Goal: Task Accomplishment & Management: Complete application form

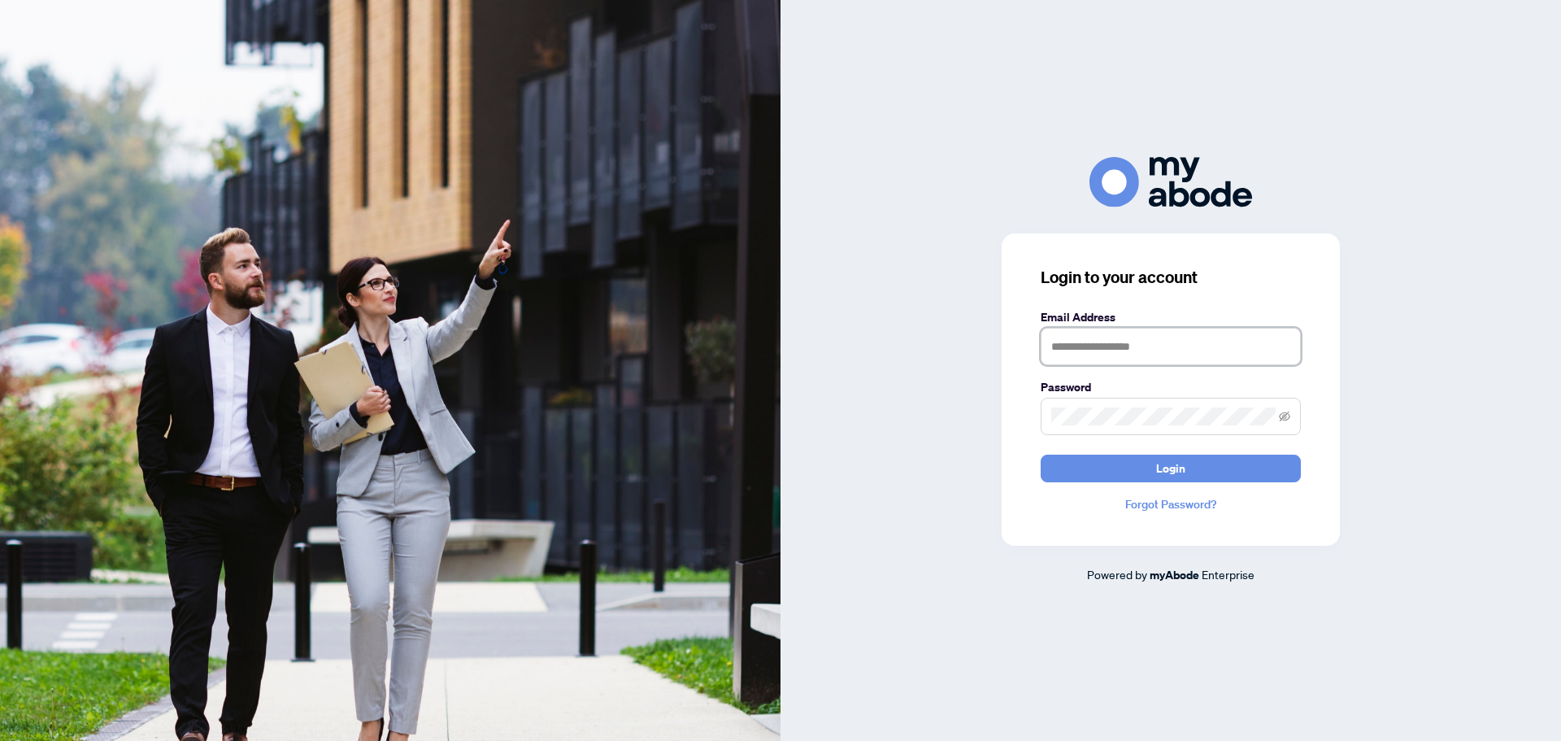
click at [1132, 350] on input "text" at bounding box center [1171, 346] width 260 height 37
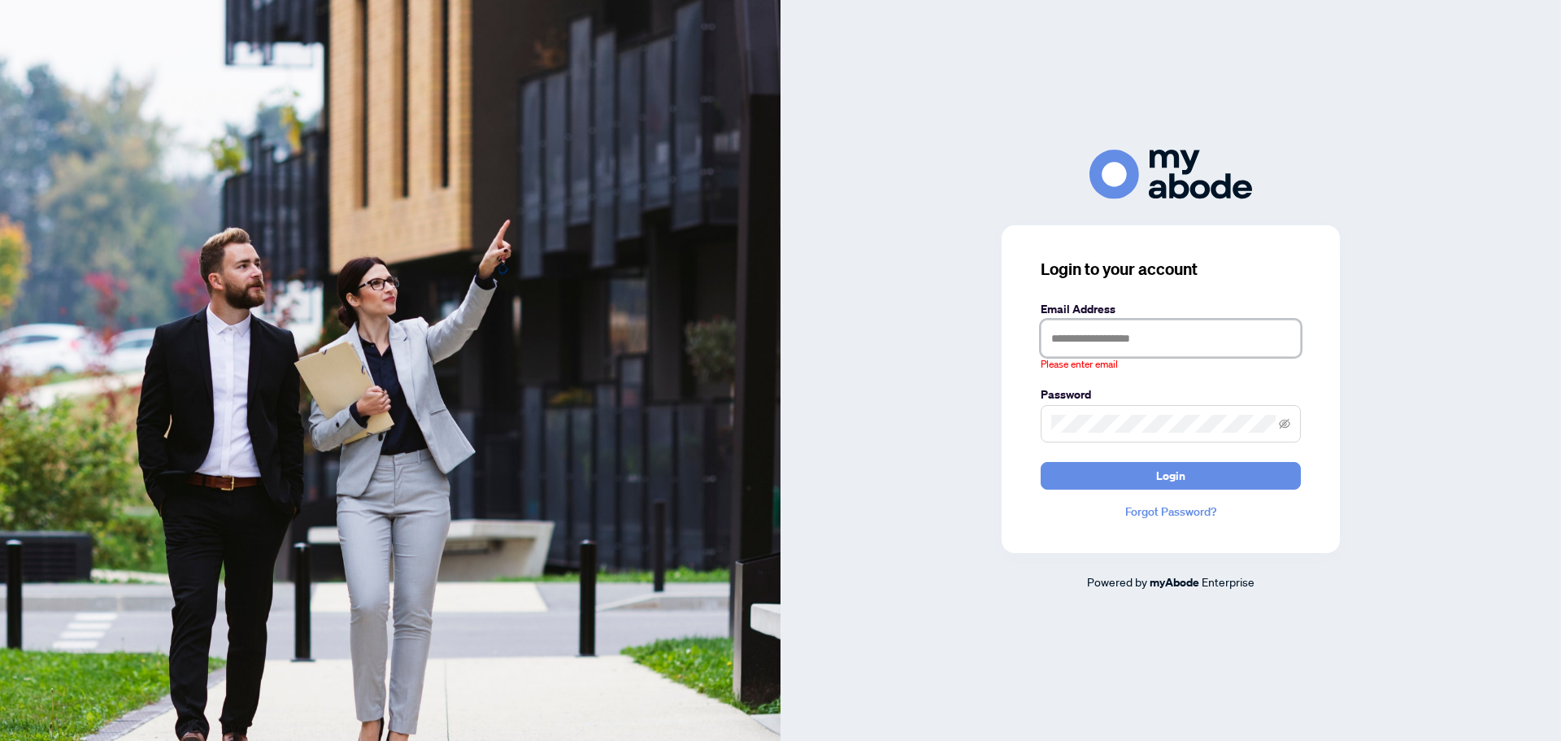
type input "**********"
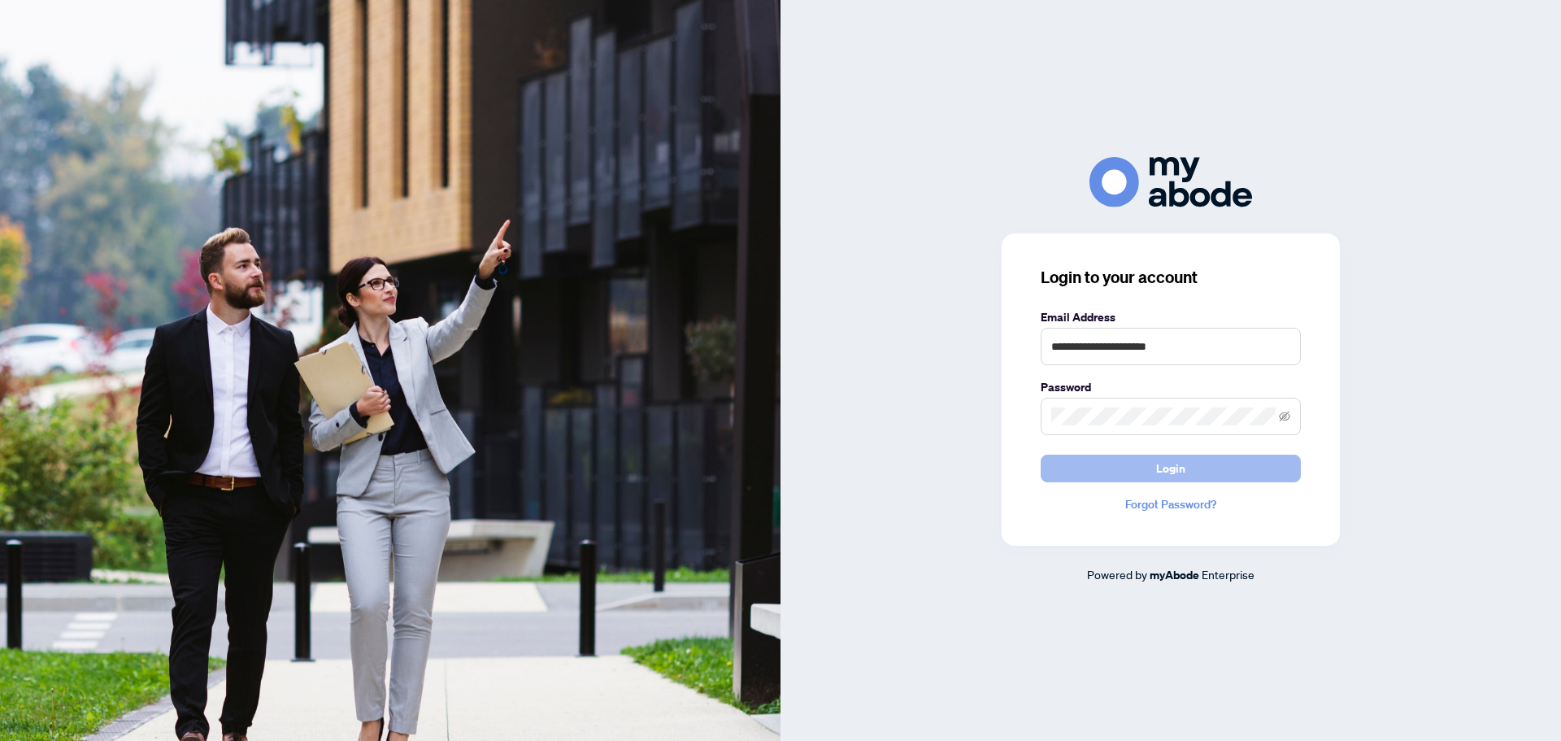
click at [1164, 468] on span "Login" at bounding box center [1170, 468] width 29 height 26
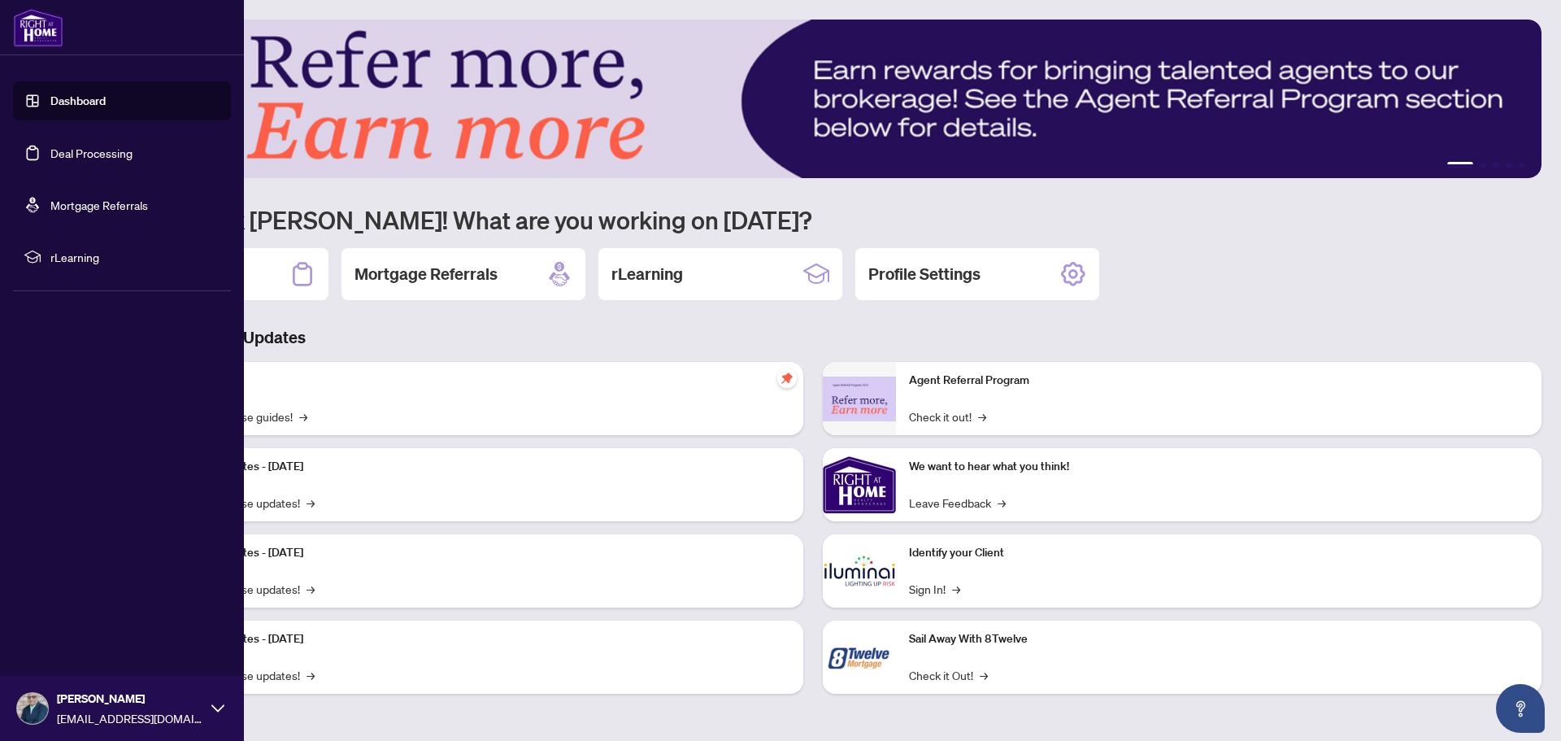
click at [50, 98] on link "Dashboard" at bounding box center [77, 100] width 55 height 15
click at [61, 98] on link "Dashboard" at bounding box center [77, 100] width 55 height 15
click at [105, 148] on link "Deal Processing" at bounding box center [91, 153] width 82 height 15
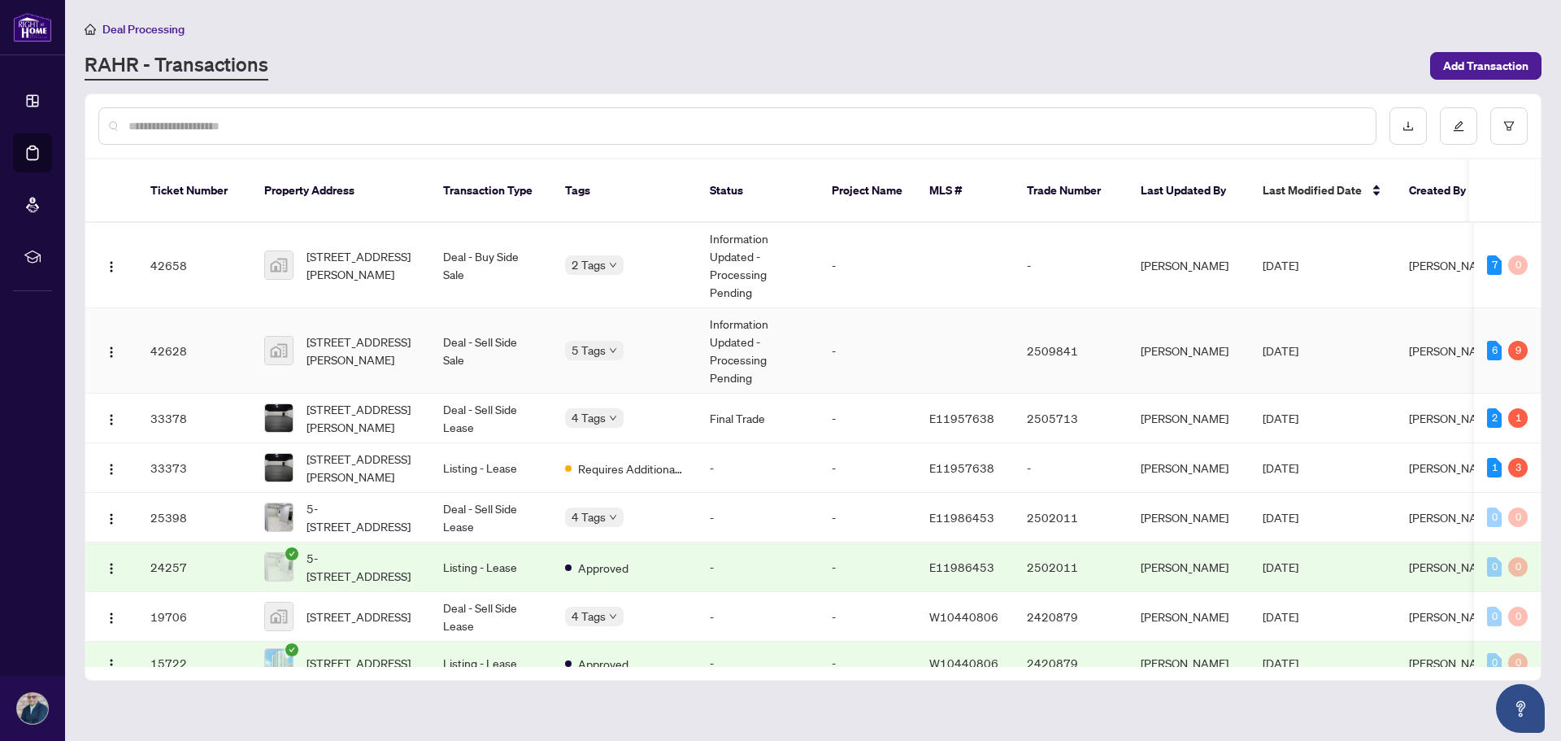
click at [480, 331] on td "Deal - Sell Side Sale" at bounding box center [491, 350] width 122 height 85
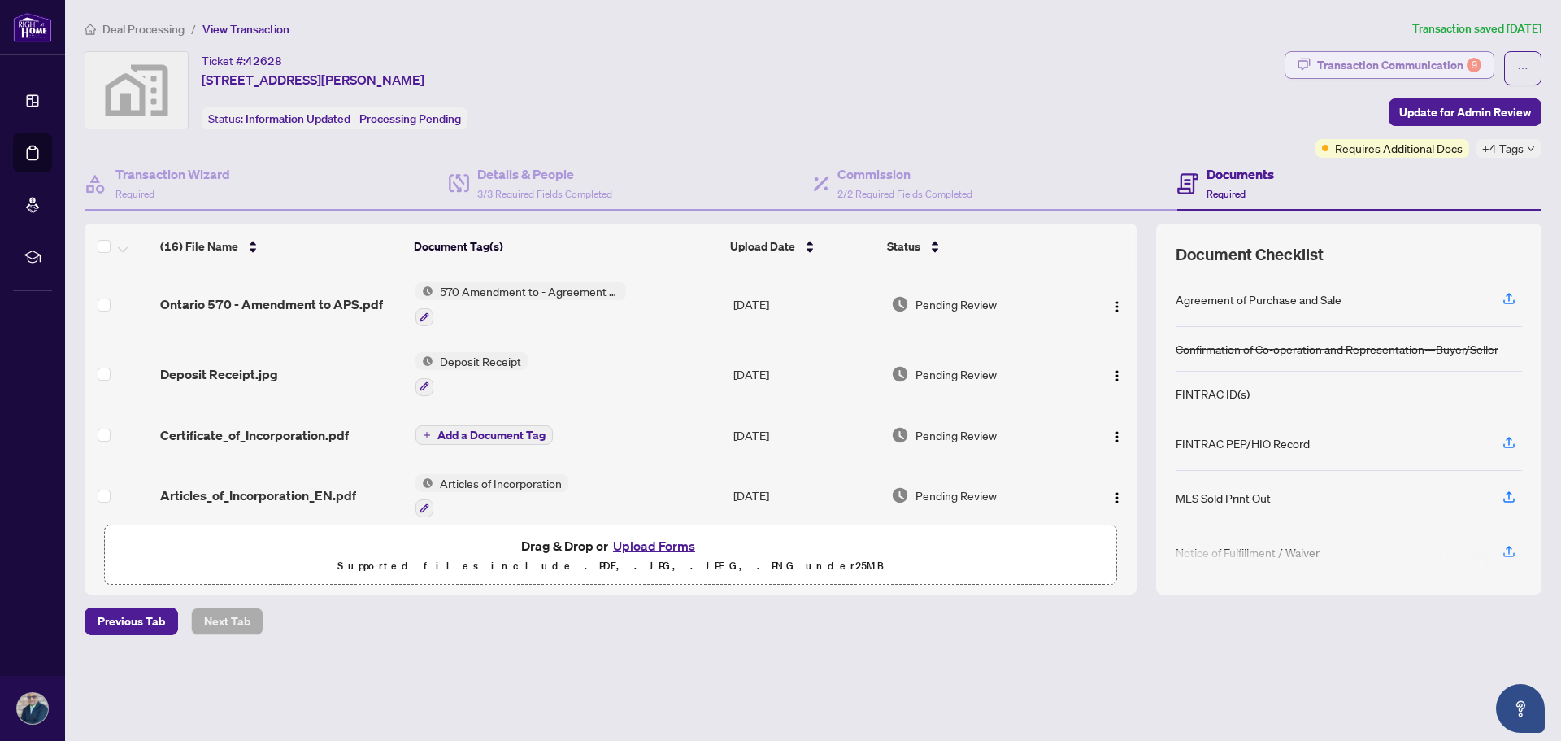
click at [1416, 59] on div "Transaction Communication 9" at bounding box center [1399, 65] width 164 height 26
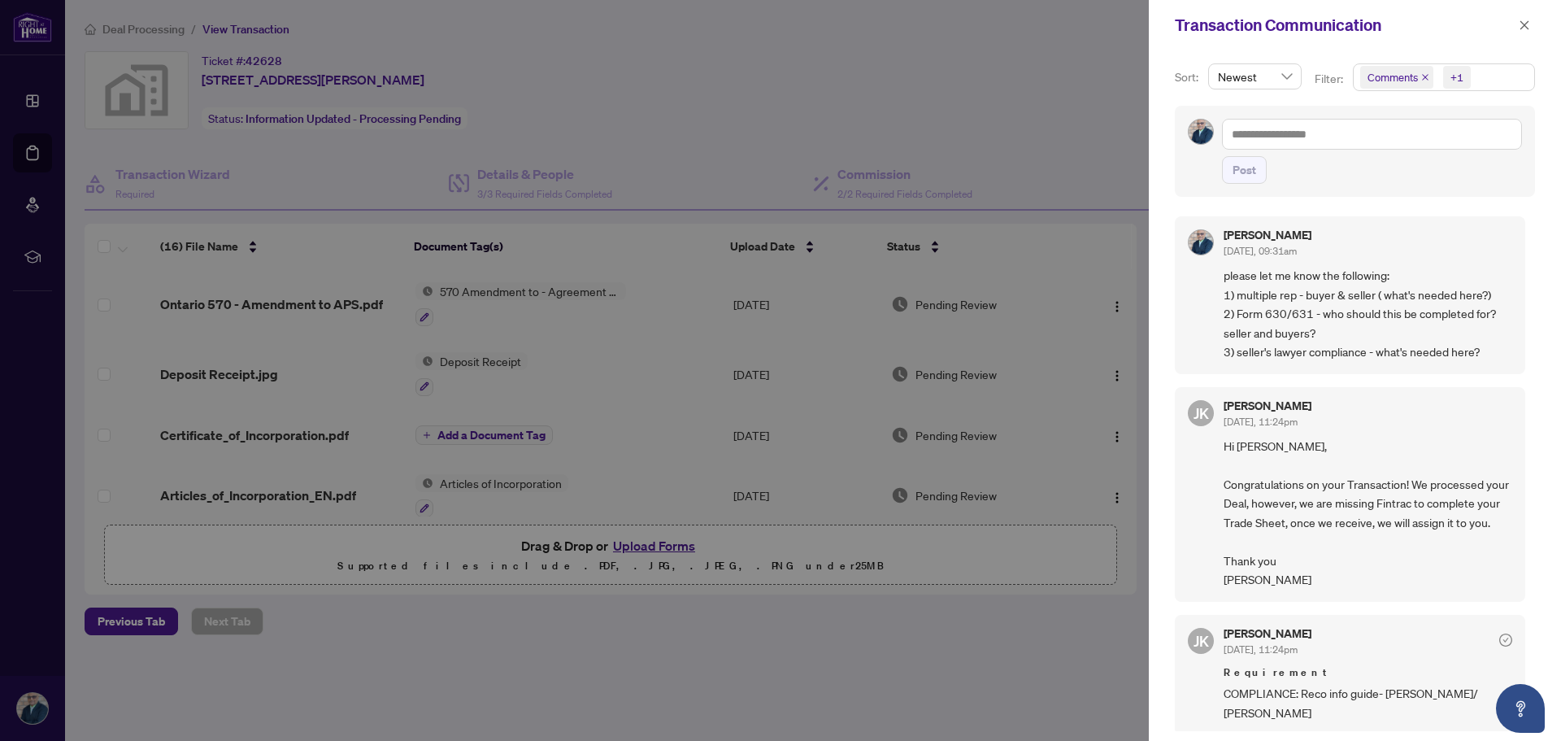
click at [753, 102] on div at bounding box center [780, 370] width 1561 height 741
click at [1527, 24] on icon "close" at bounding box center [1524, 25] width 11 height 11
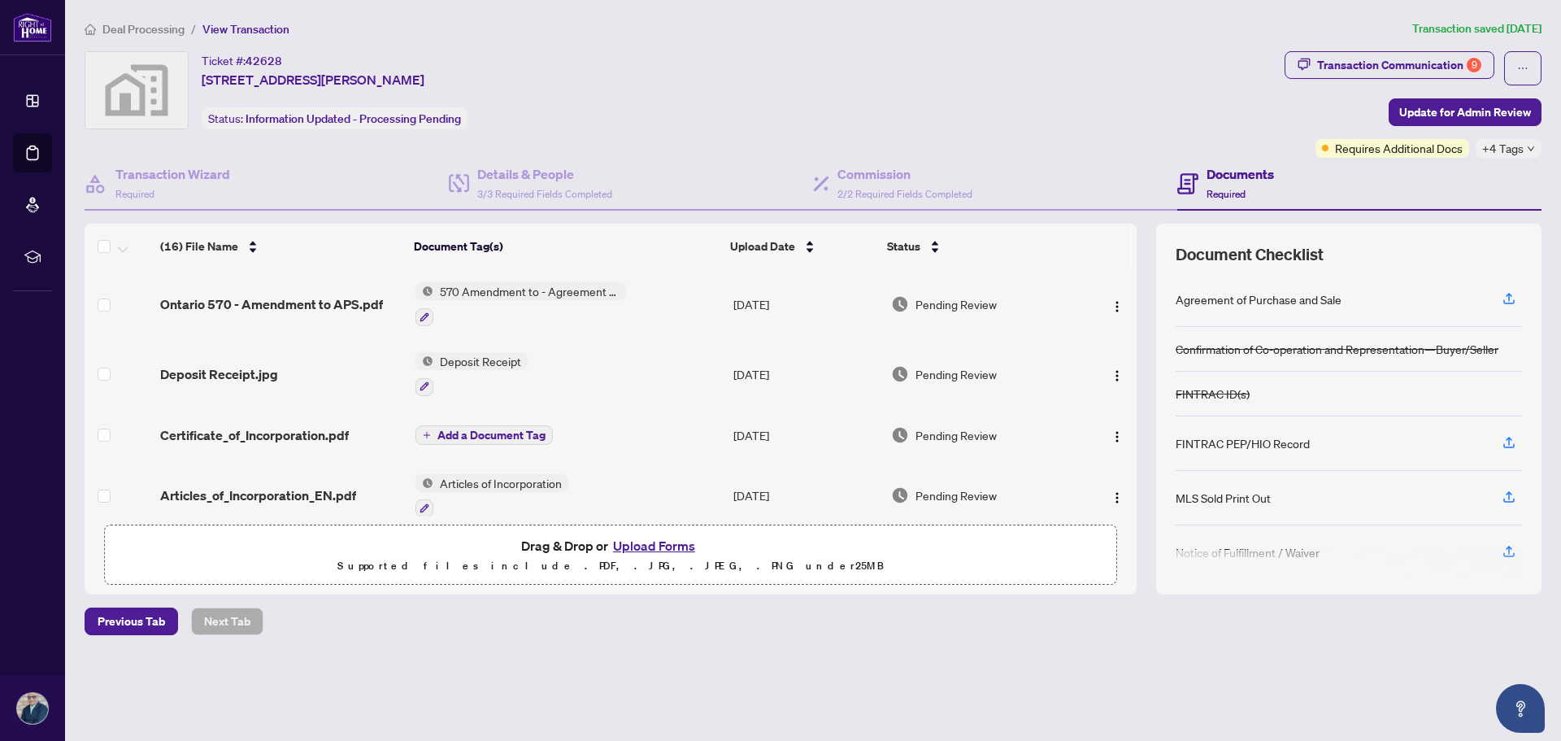
click at [657, 545] on button "Upload Forms" at bounding box center [654, 545] width 92 height 21
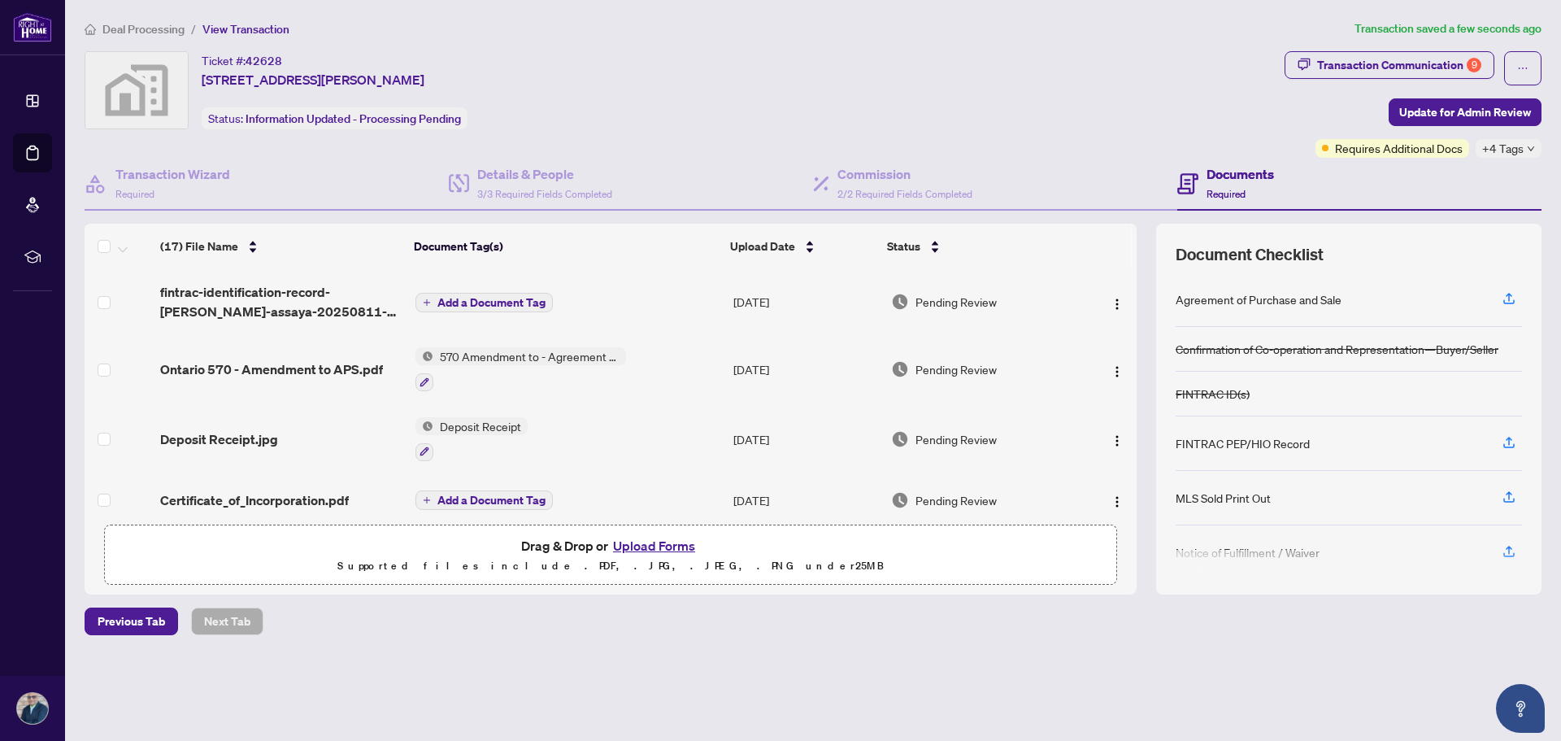
click at [504, 301] on span "Add a Document Tag" at bounding box center [491, 302] width 108 height 11
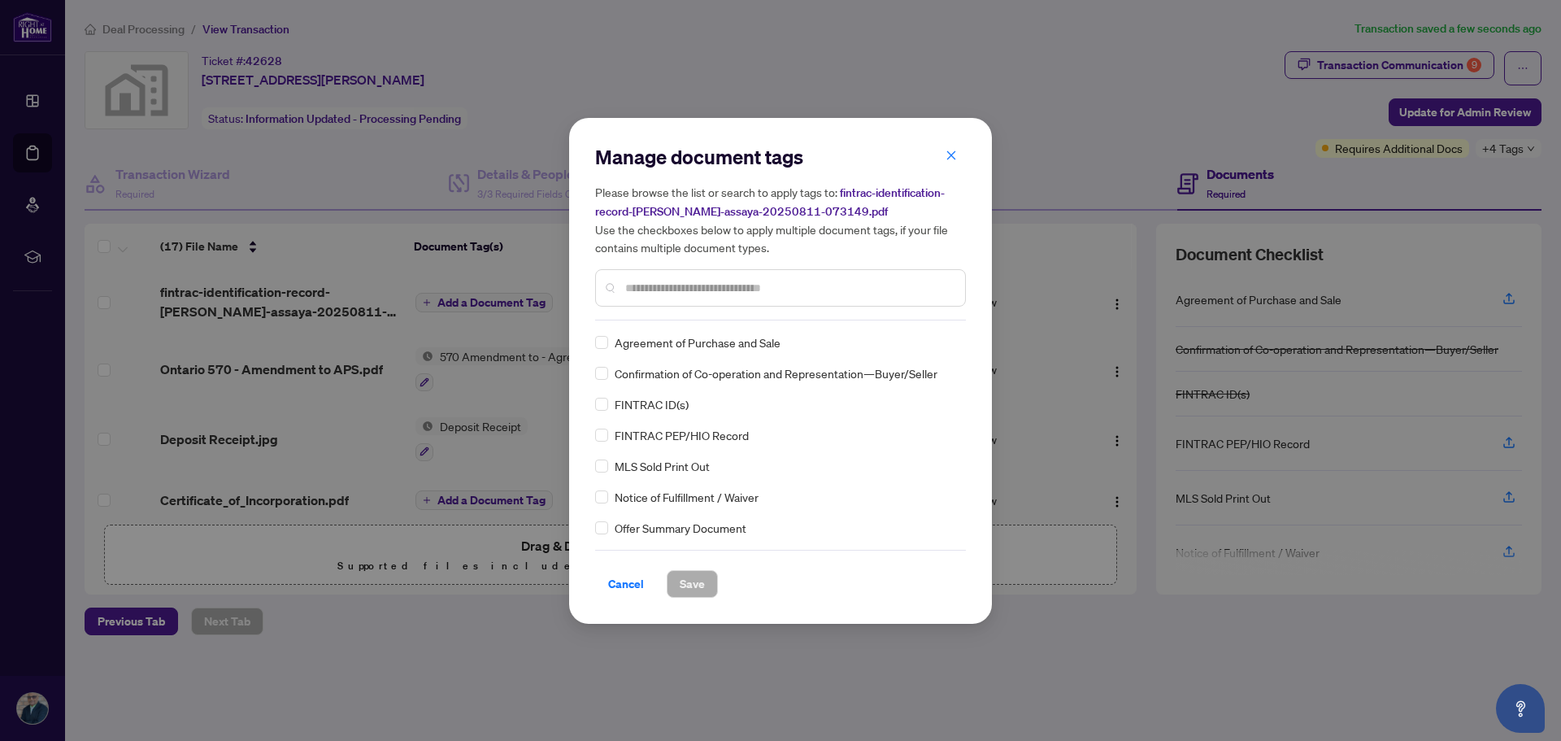
click at [660, 290] on input "text" at bounding box center [788, 288] width 327 height 18
click at [687, 577] on span "Save" at bounding box center [692, 584] width 25 height 26
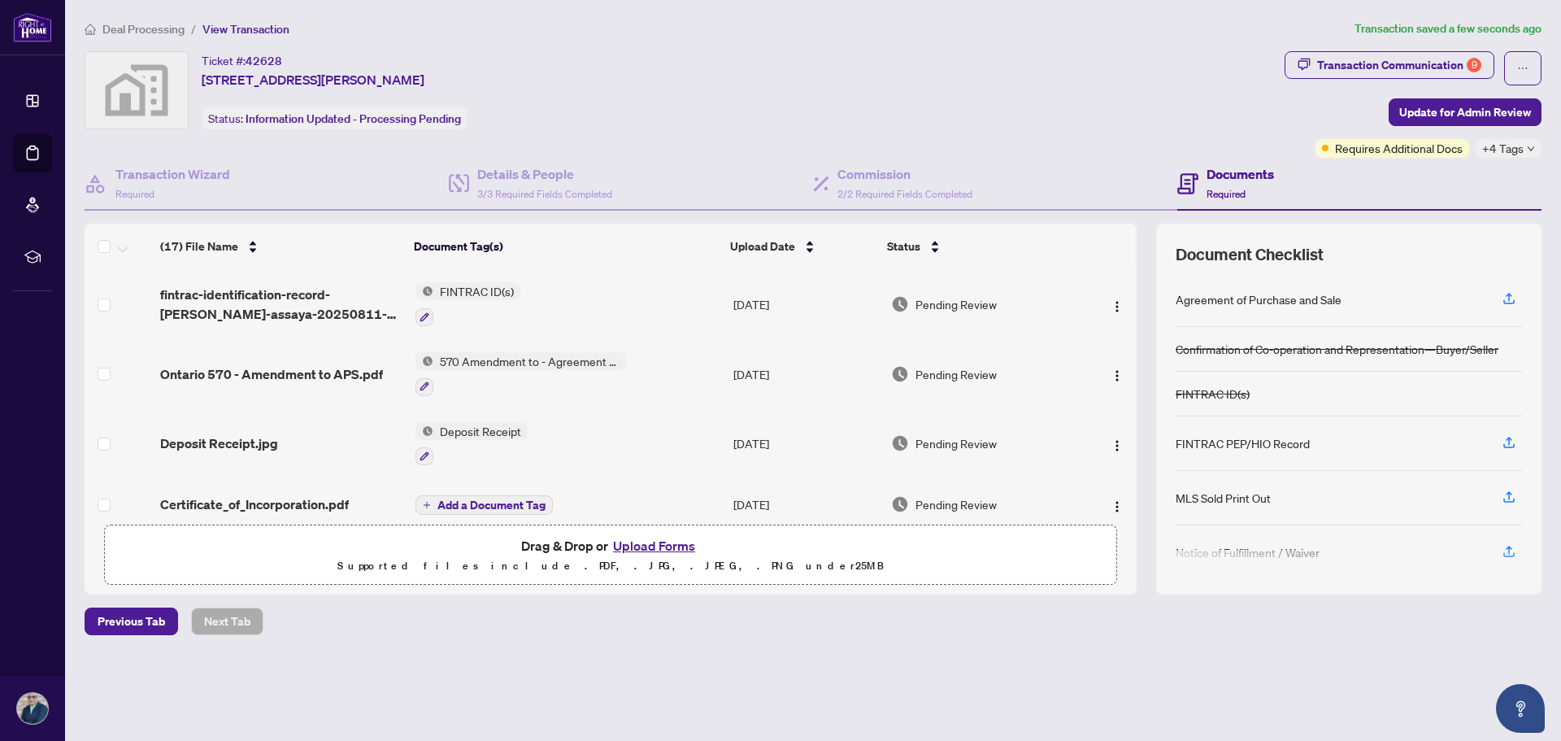
click at [676, 547] on button "Upload Forms" at bounding box center [654, 545] width 92 height 21
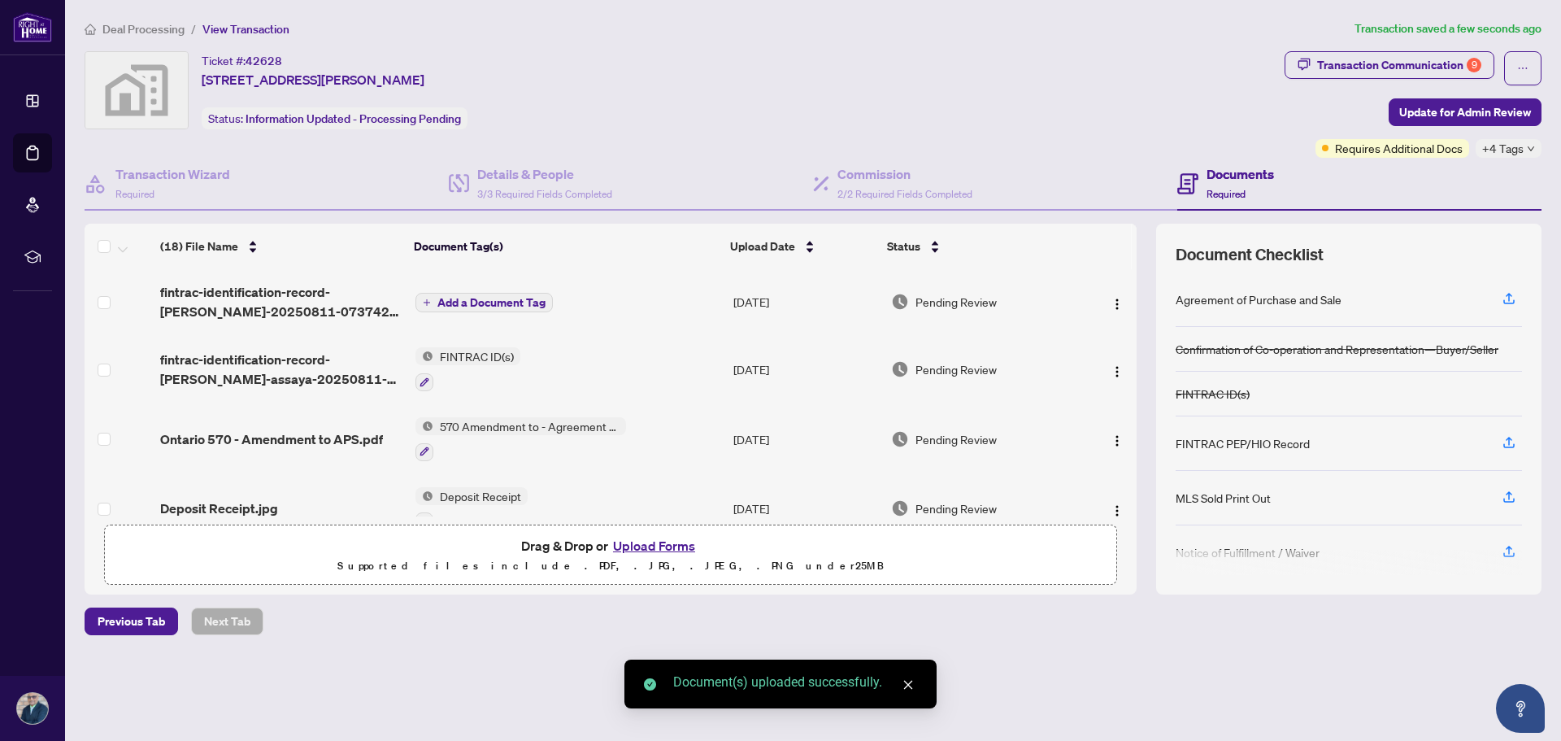
click at [515, 293] on button "Add a Document Tag" at bounding box center [483, 303] width 137 height 20
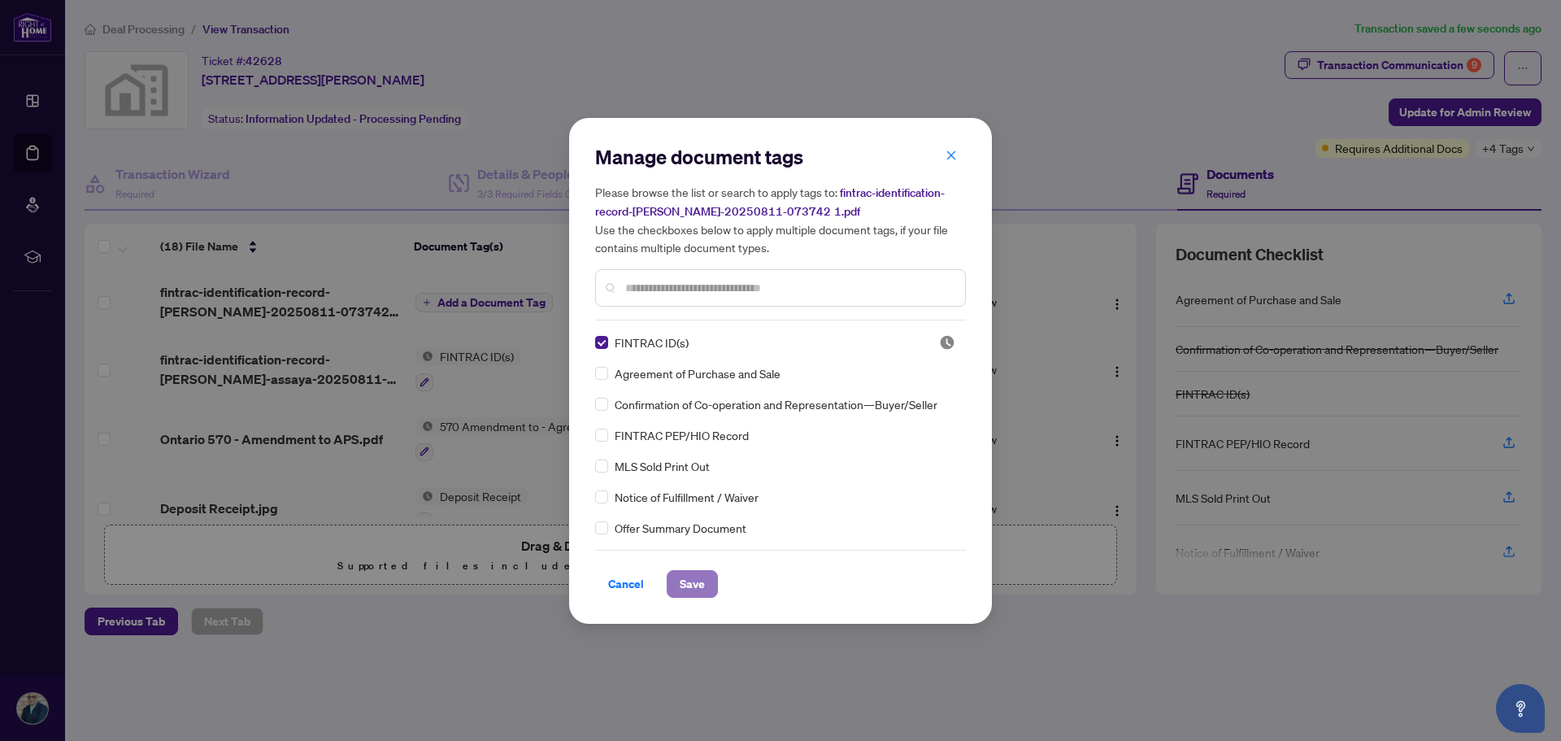
click at [693, 581] on span "Save" at bounding box center [692, 584] width 25 height 26
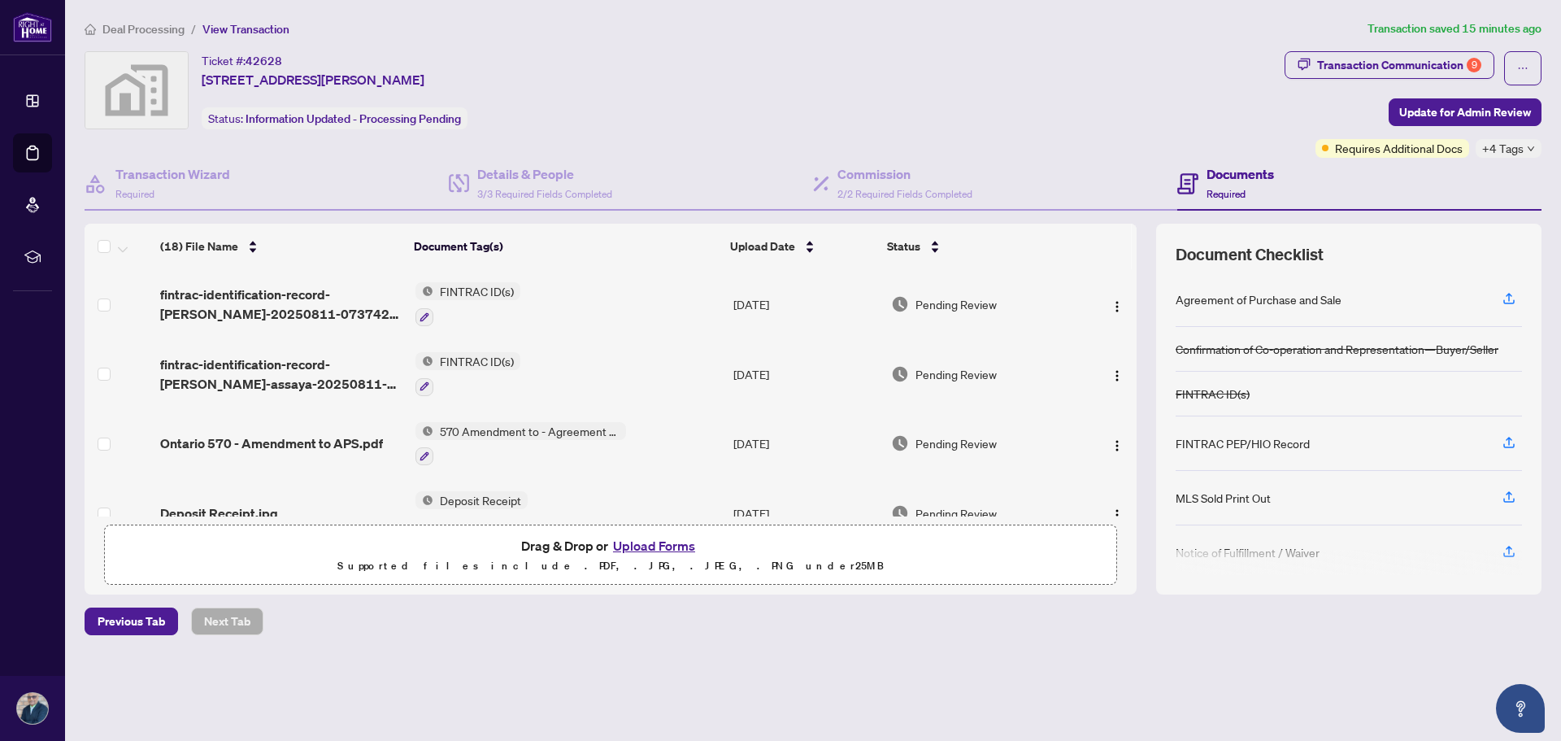
click at [641, 546] on button "Upload Forms" at bounding box center [654, 545] width 92 height 21
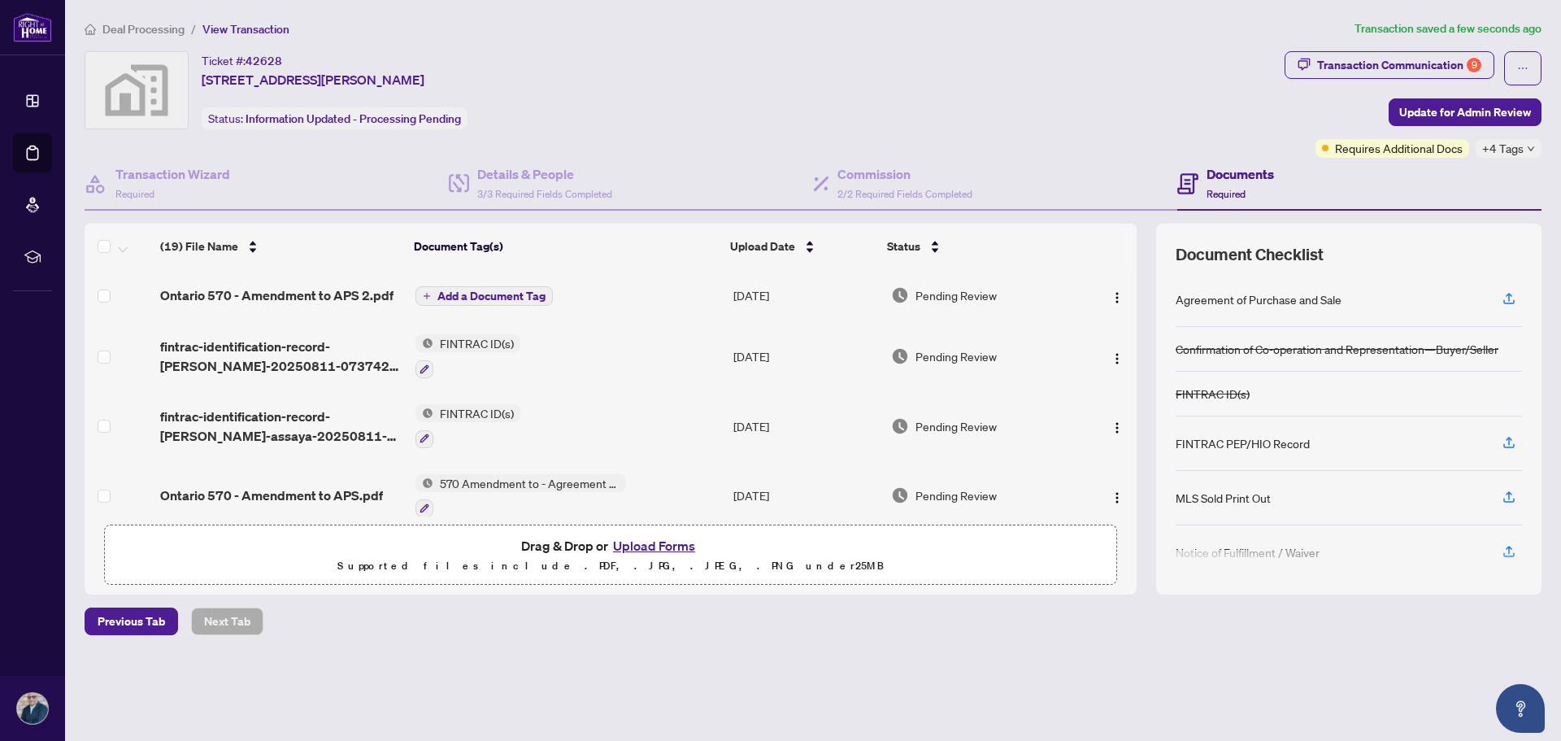
click at [464, 291] on span "Add a Document Tag" at bounding box center [491, 295] width 108 height 11
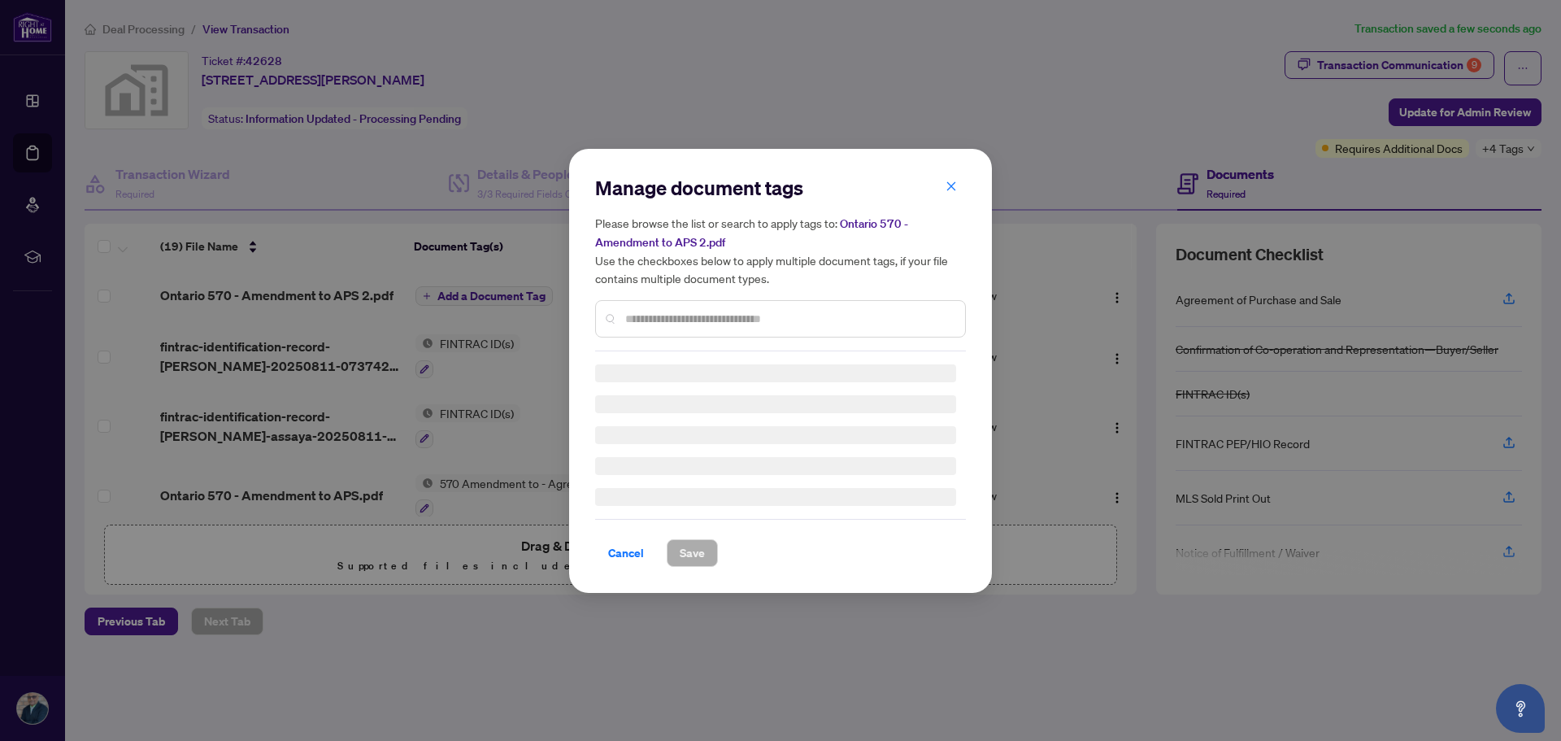
click at [680, 323] on input "text" at bounding box center [788, 319] width 327 height 18
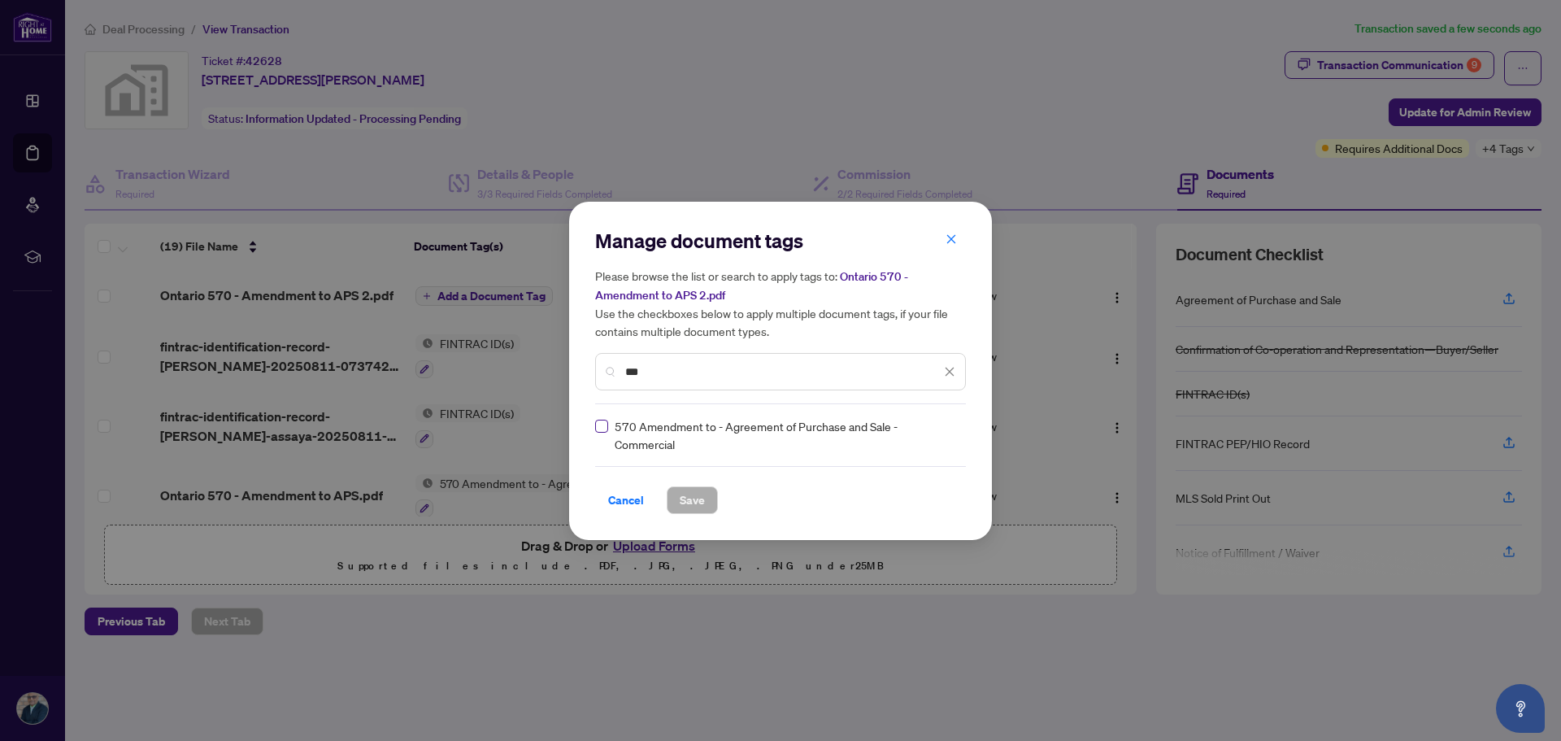
type input "***"
click at [689, 496] on span "Save" at bounding box center [692, 500] width 25 height 26
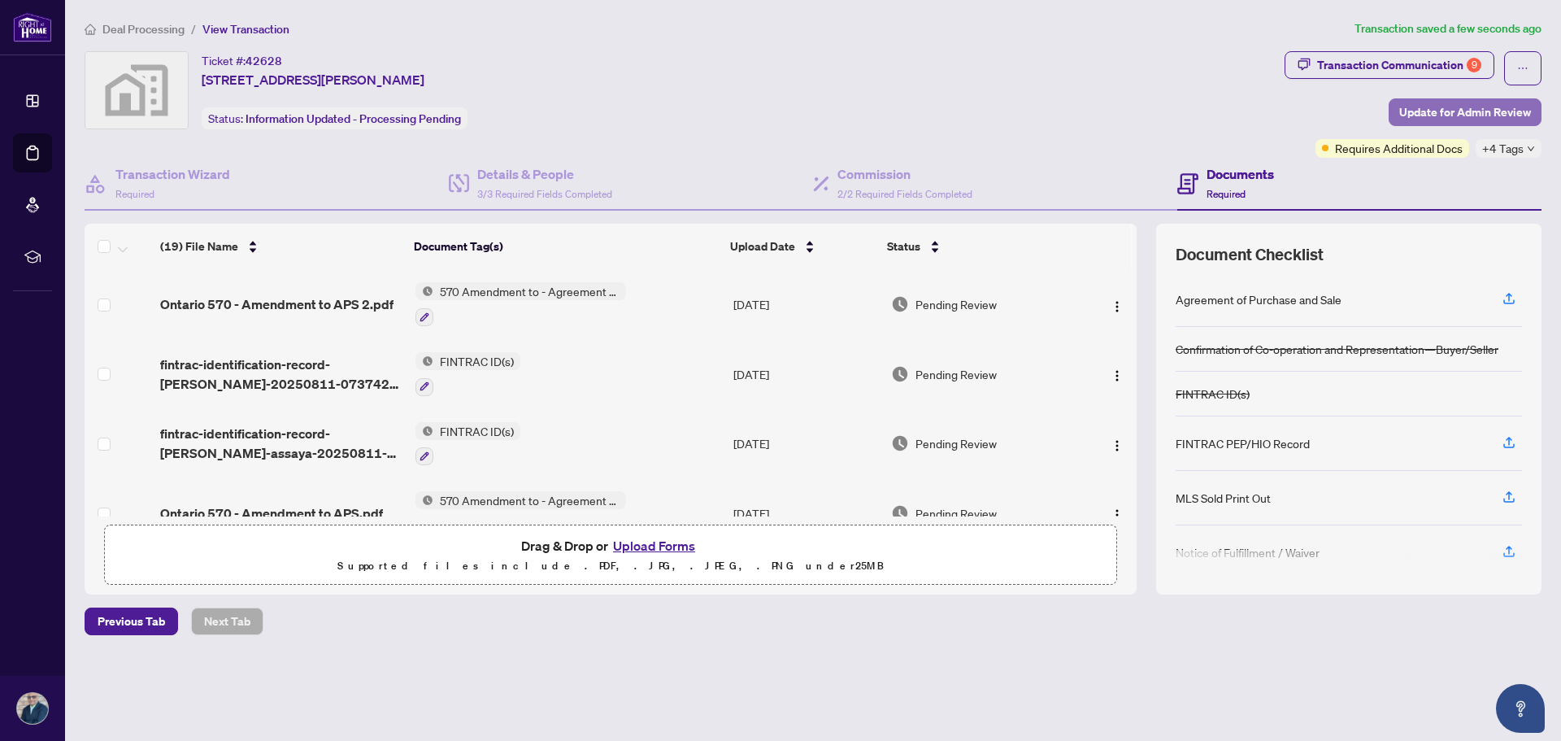
click at [1451, 108] on span "Update for Admin Review" at bounding box center [1465, 112] width 132 height 26
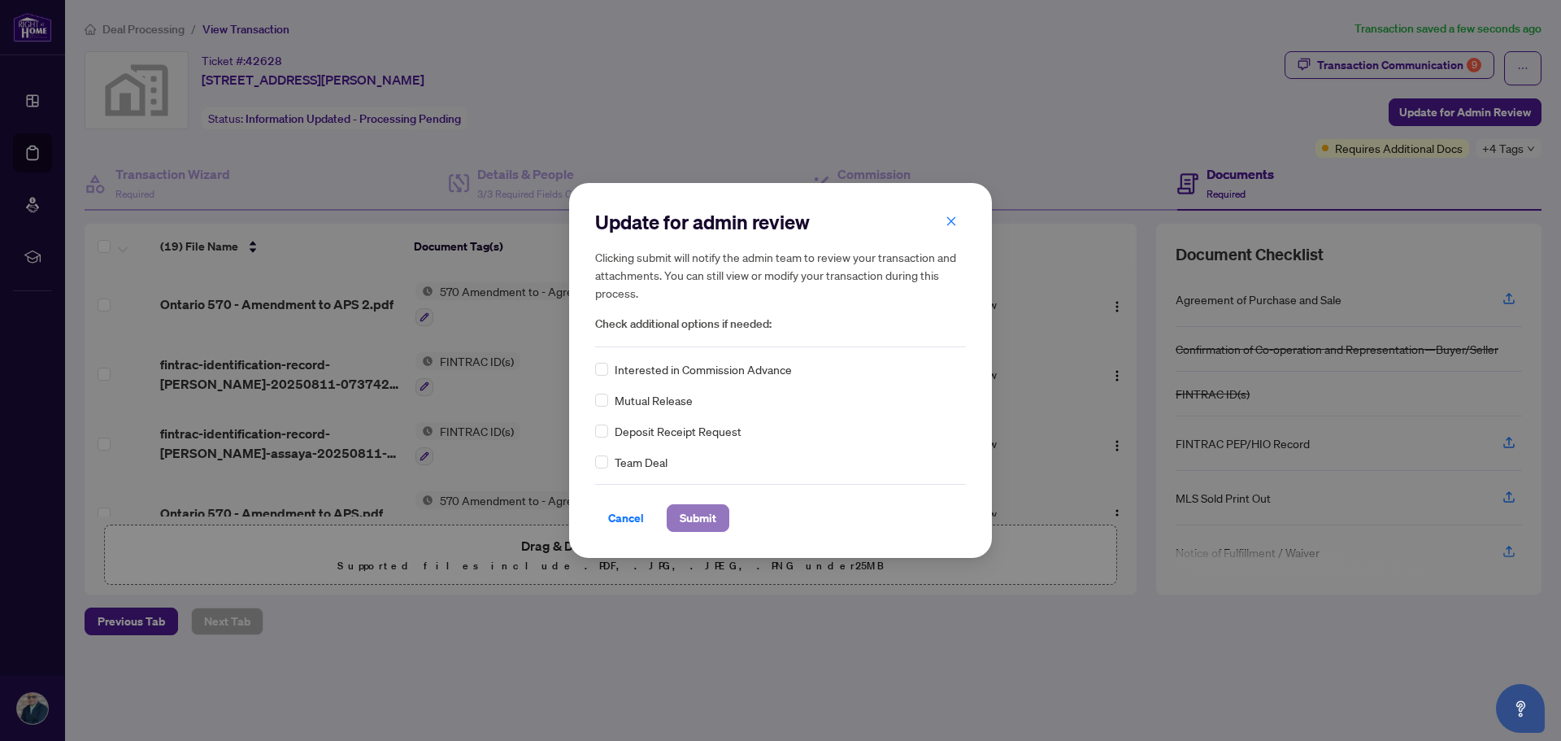
click at [687, 513] on span "Submit" at bounding box center [698, 518] width 37 height 26
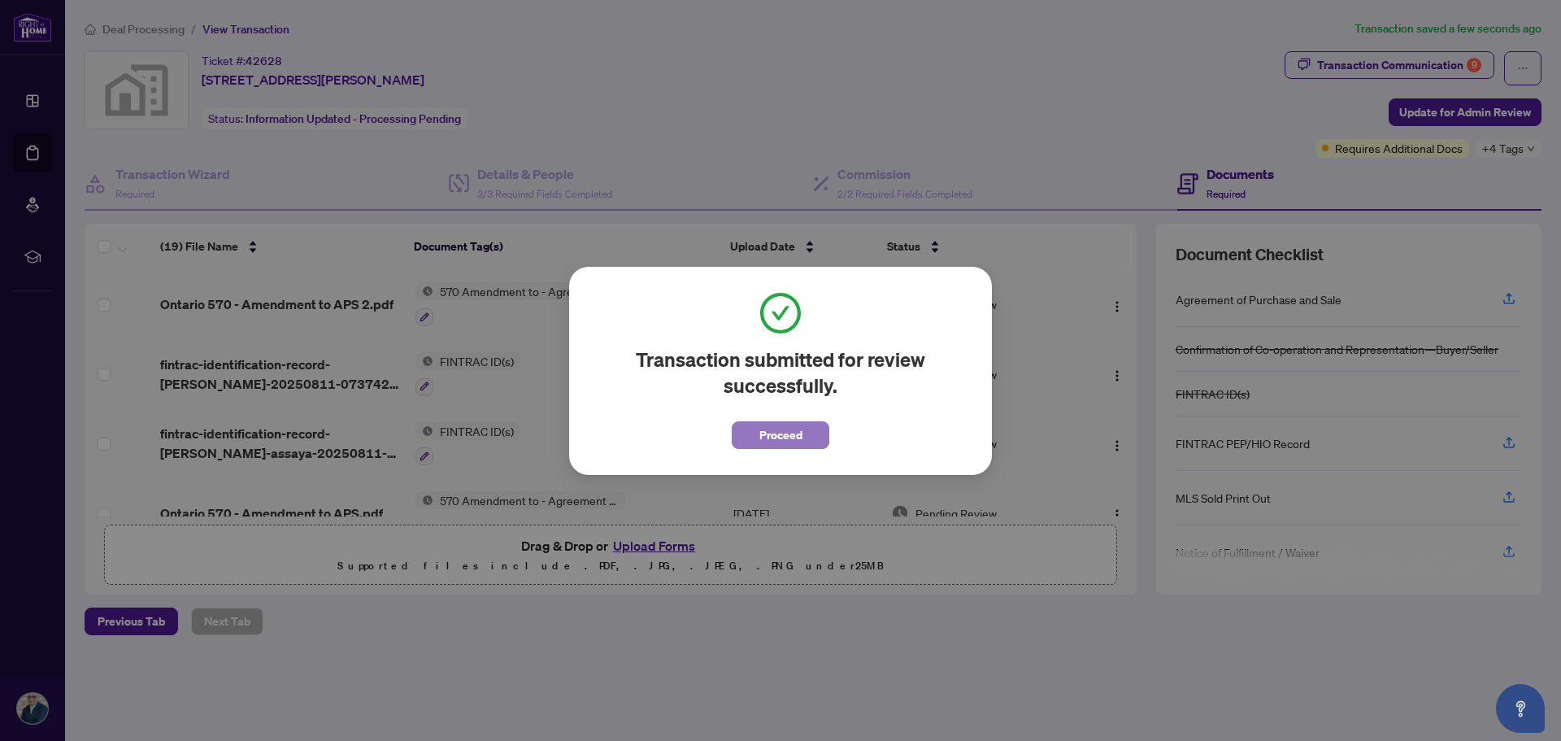
click at [812, 443] on button "Proceed" at bounding box center [781, 435] width 98 height 28
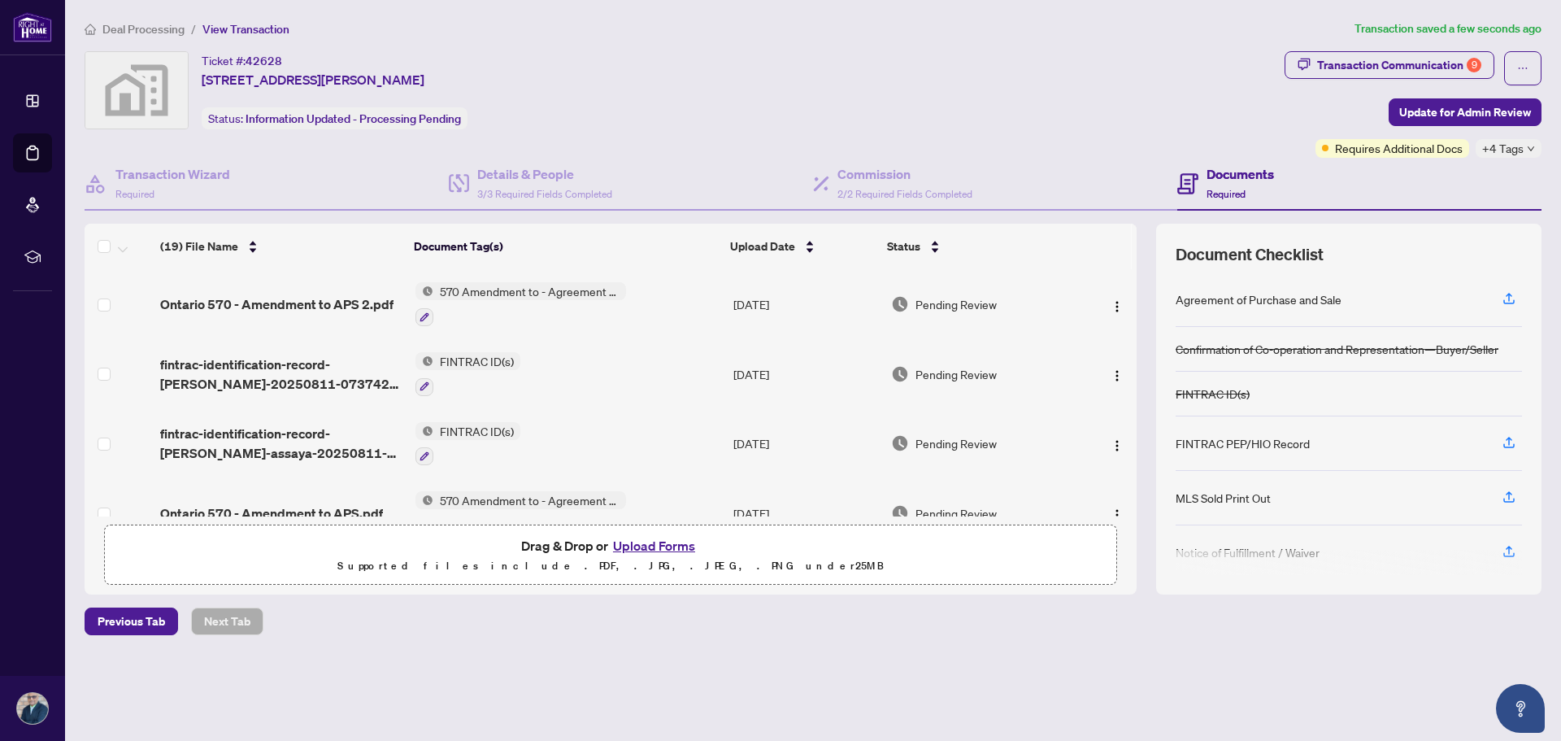
drag, startPoint x: 1138, startPoint y: 285, endPoint x: 1138, endPoint y: 297, distance: 12.2
click at [1138, 297] on div "(19) File Name Document Tag(s) Upload Date Status Ontario 570 - Amendment to AP…" at bounding box center [813, 409] width 1457 height 371
click at [1419, 70] on div "Transaction Communication 9" at bounding box center [1399, 65] width 164 height 26
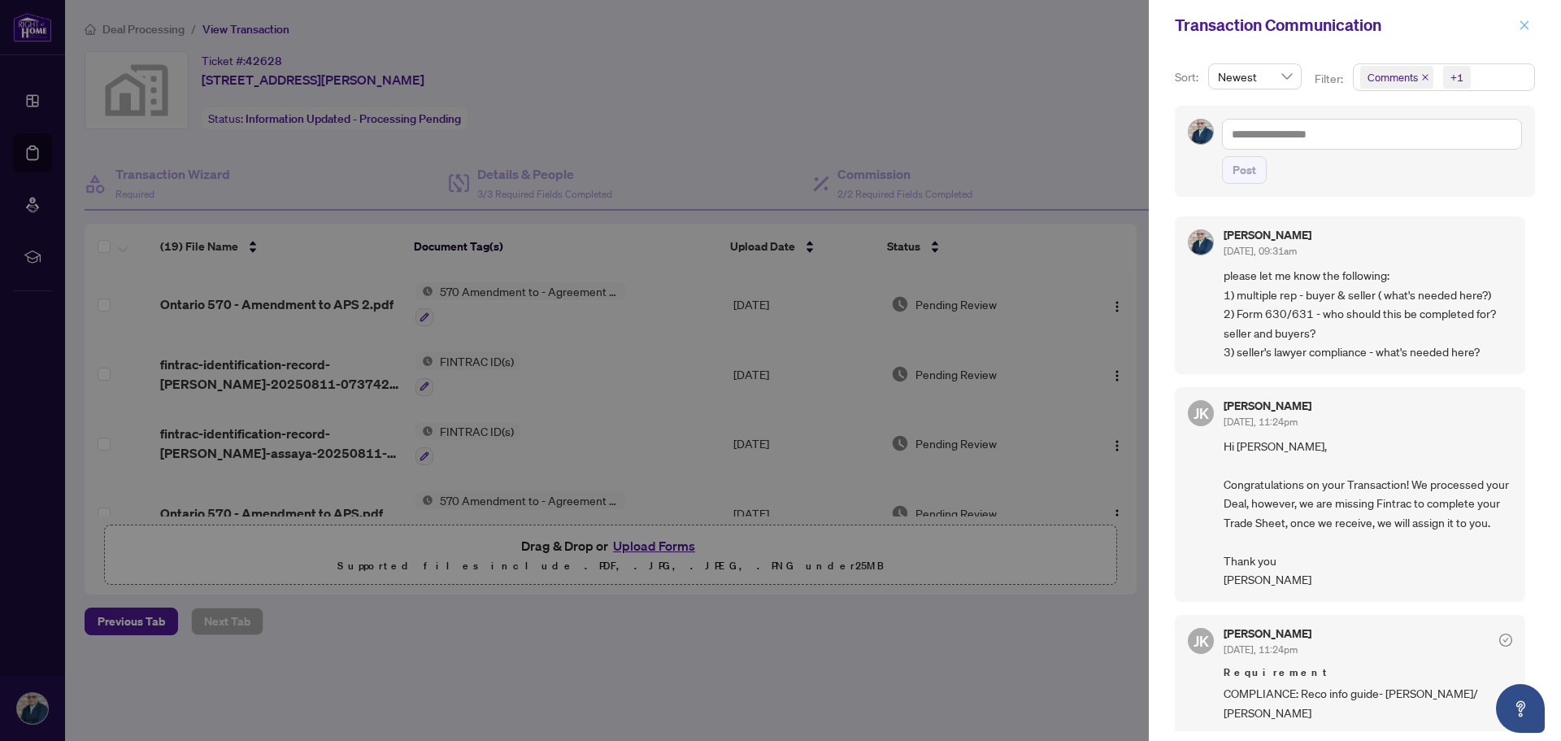
click at [1528, 28] on icon "close" at bounding box center [1524, 25] width 11 height 11
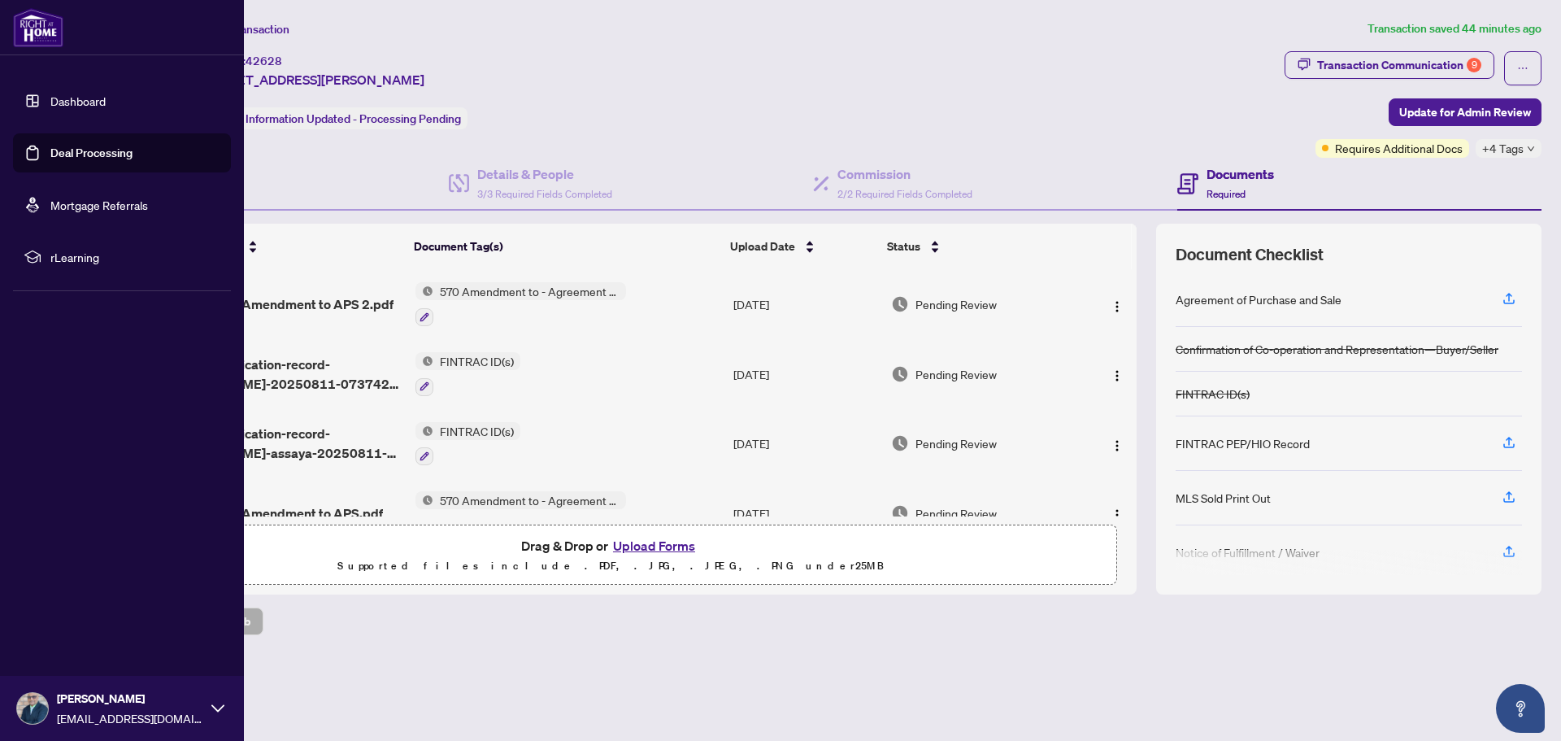
click at [72, 95] on link "Dashboard" at bounding box center [77, 100] width 55 height 15
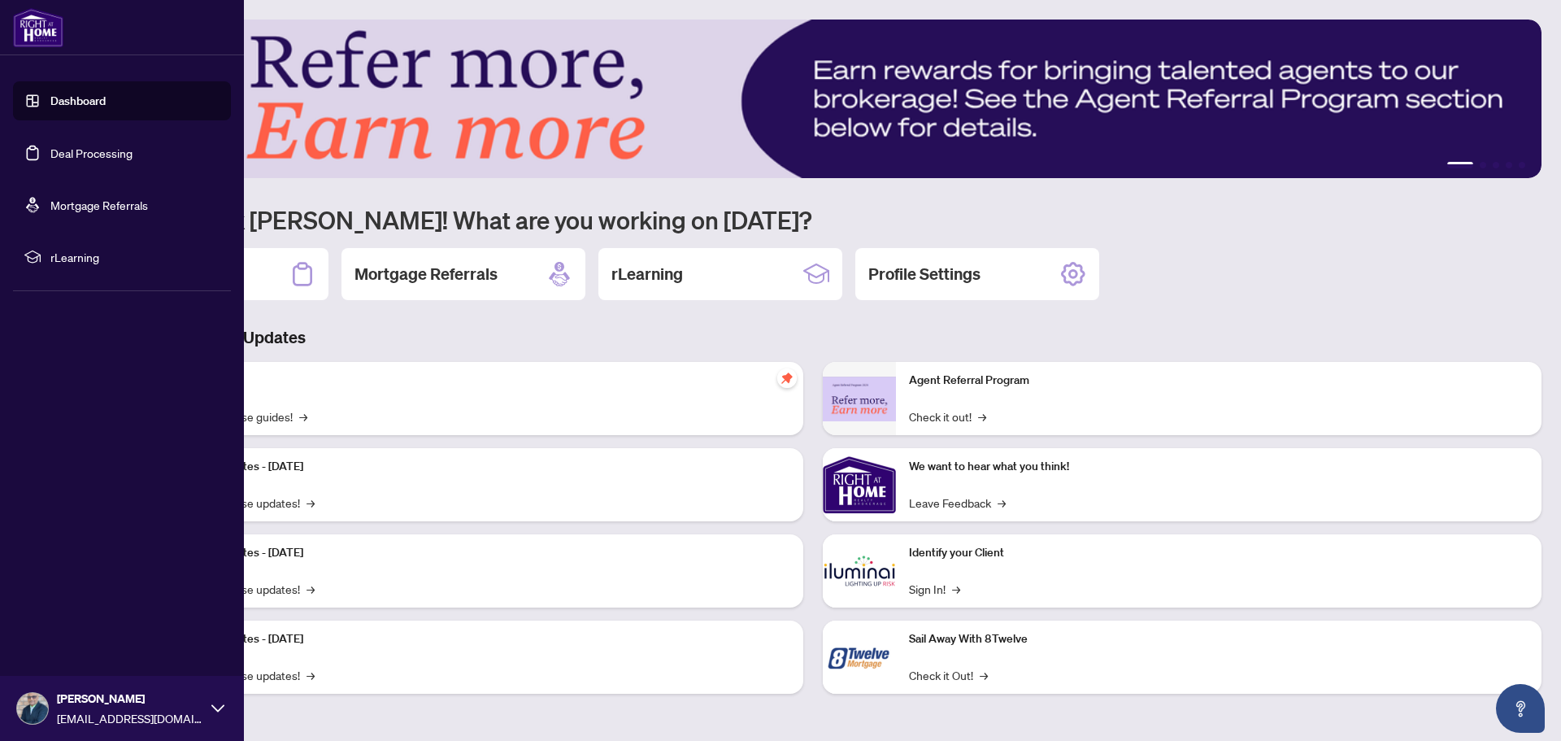
click at [89, 152] on link "Deal Processing" at bounding box center [91, 153] width 82 height 15
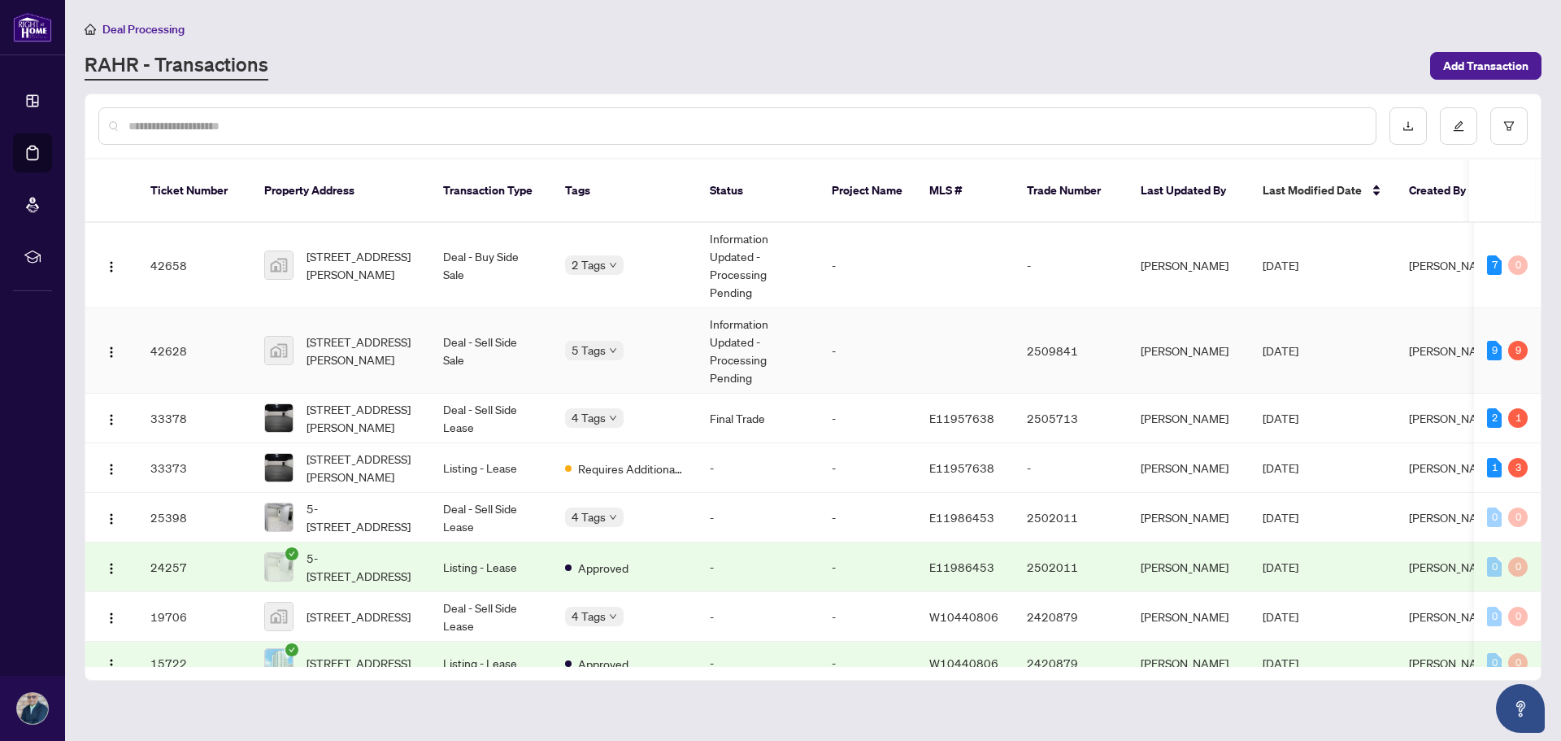
click at [948, 338] on td at bounding box center [965, 350] width 98 height 85
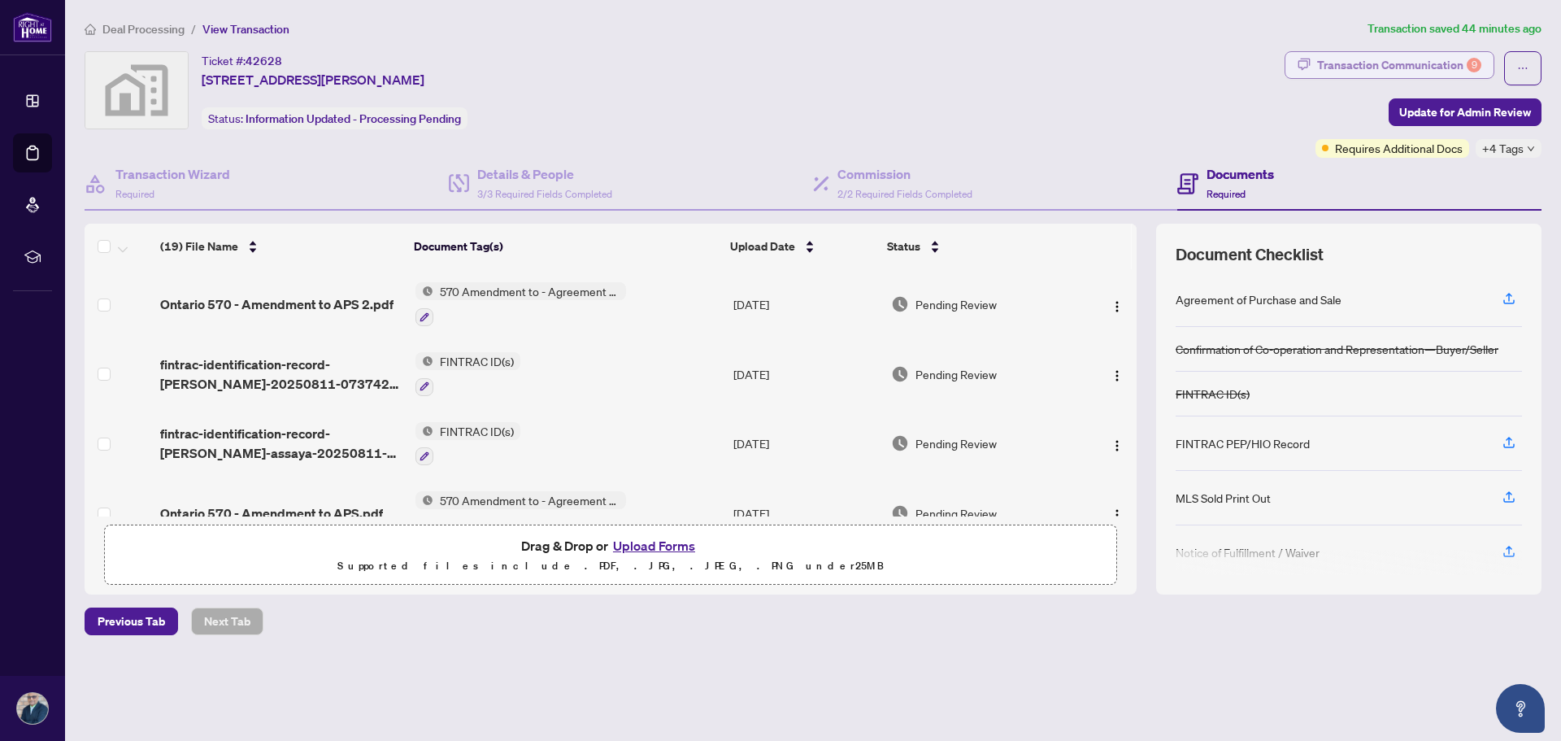
click at [1416, 65] on div "Transaction Communication 9" at bounding box center [1399, 65] width 164 height 26
